Goal: Communication & Community: Answer question/provide support

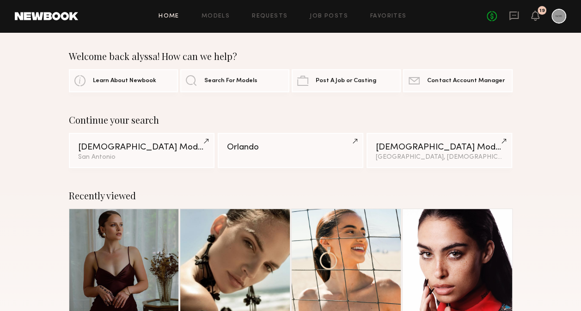
click at [508, 15] on div "No fees up to $5,000 19" at bounding box center [525, 16] width 79 height 15
click at [511, 17] on icon at bounding box center [514, 16] width 10 height 10
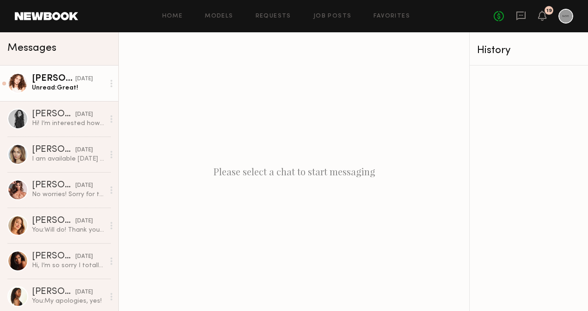
click at [45, 91] on div "Unread: Great!" at bounding box center [68, 88] width 73 height 9
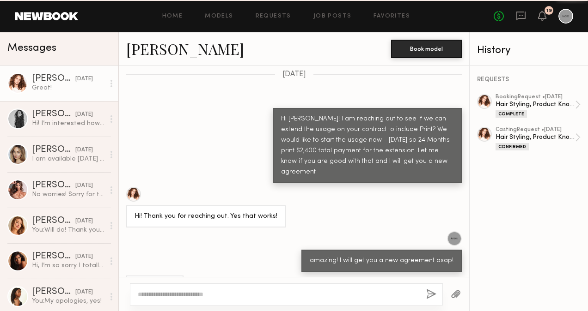
scroll to position [643, 0]
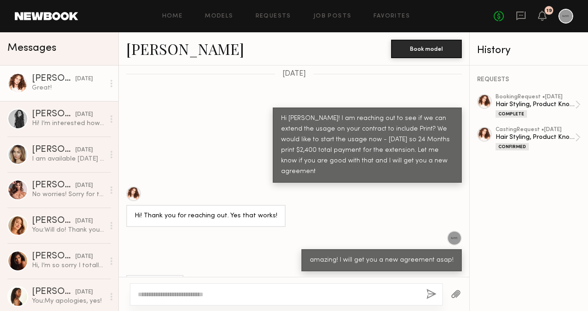
click at [261, 300] on div at bounding box center [286, 295] width 313 height 22
click at [255, 297] on textarea at bounding box center [278, 294] width 281 height 9
type textarea "*"
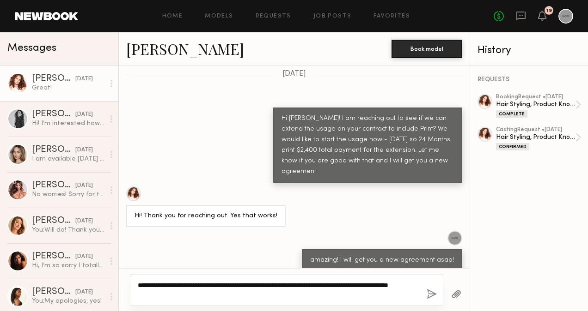
type textarea "**********"
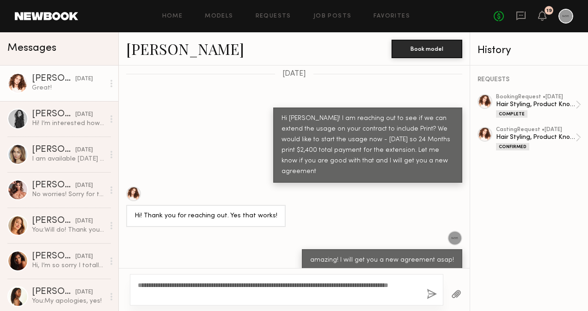
click at [431, 292] on button "button" at bounding box center [431, 295] width 10 height 12
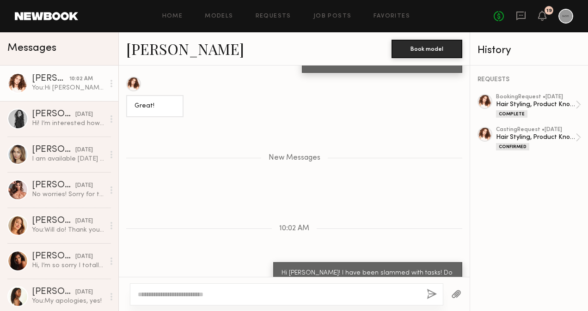
scroll to position [899, 0]
